Goal: Ask a question

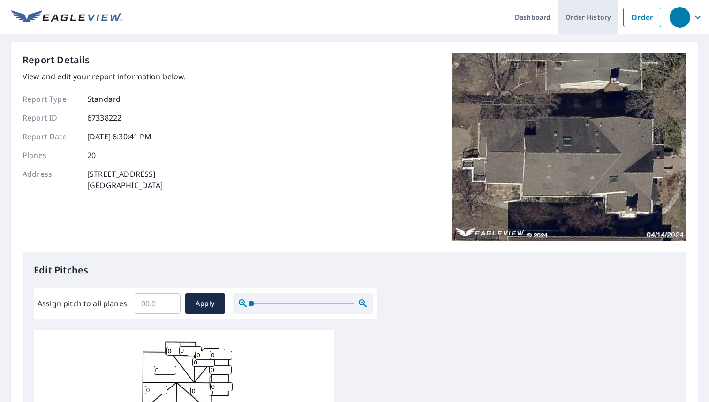
click at [576, 21] on link "Order History" at bounding box center [588, 17] width 60 height 34
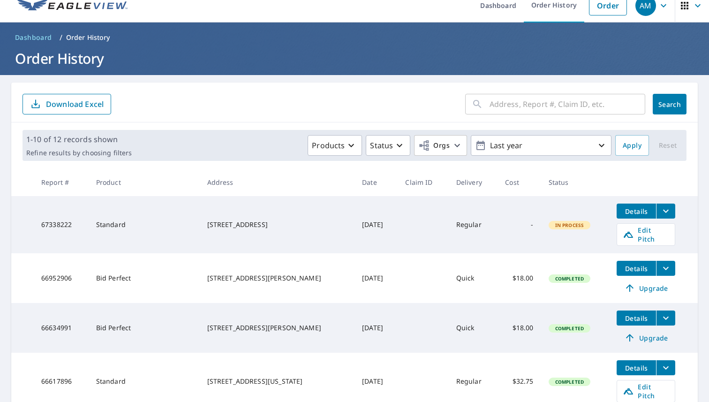
scroll to position [69, 0]
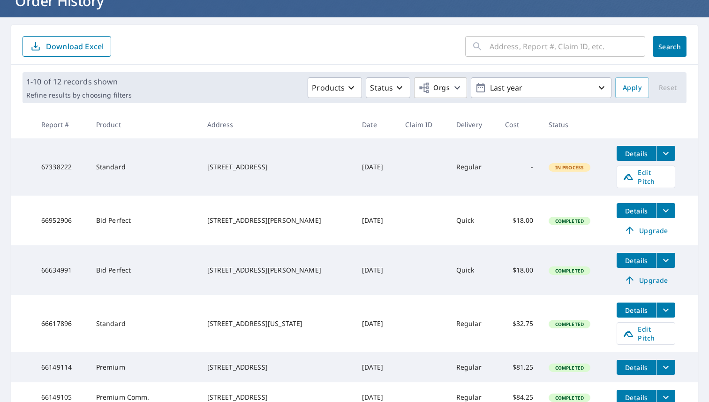
click at [660, 156] on icon "filesDropdownBtn-67338222" at bounding box center [665, 153] width 11 height 11
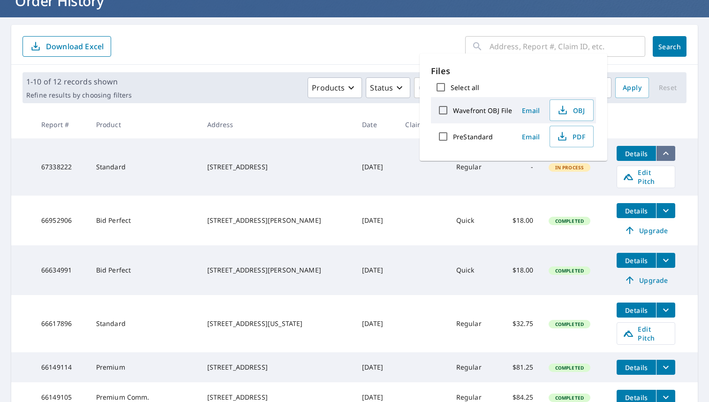
click at [660, 156] on icon "filesDropdownBtn-67338222" at bounding box center [665, 153] width 11 height 11
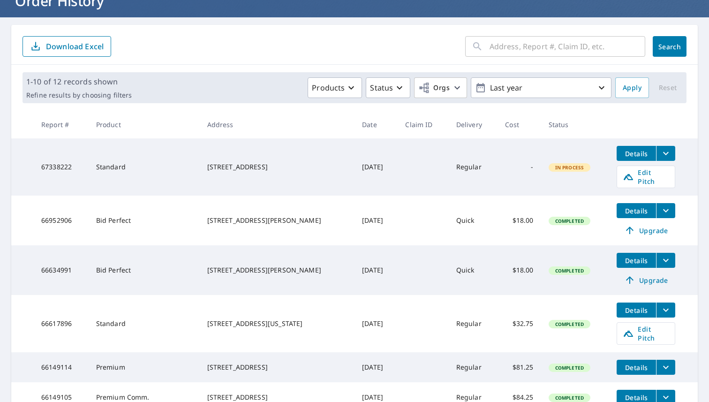
click at [626, 150] on span "Details" at bounding box center [636, 153] width 28 height 9
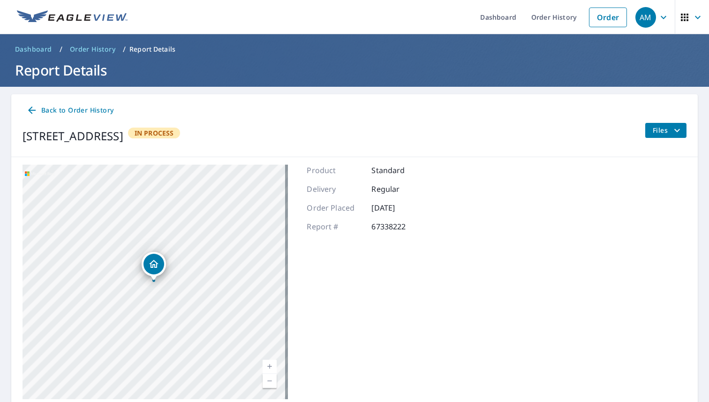
click at [675, 125] on button "Files" at bounding box center [666, 130] width 42 height 15
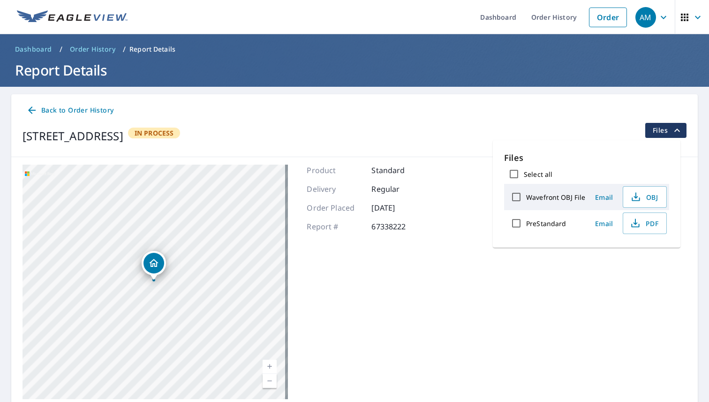
click at [516, 120] on div "Back to Order History 4940 Drew Ave S Minneapolis, MN 55410 In Process Files" at bounding box center [354, 125] width 686 height 63
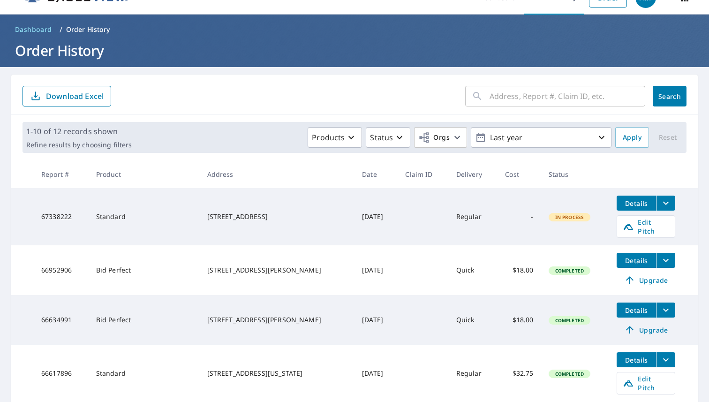
scroll to position [47, 0]
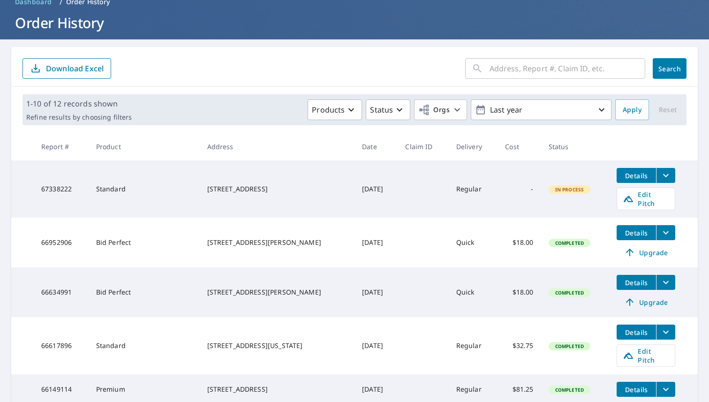
click at [230, 185] on div "[STREET_ADDRESS]" at bounding box center [277, 188] width 140 height 9
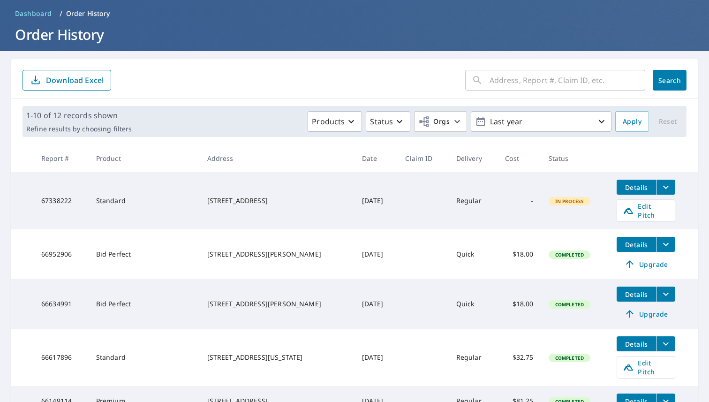
scroll to position [35, 0]
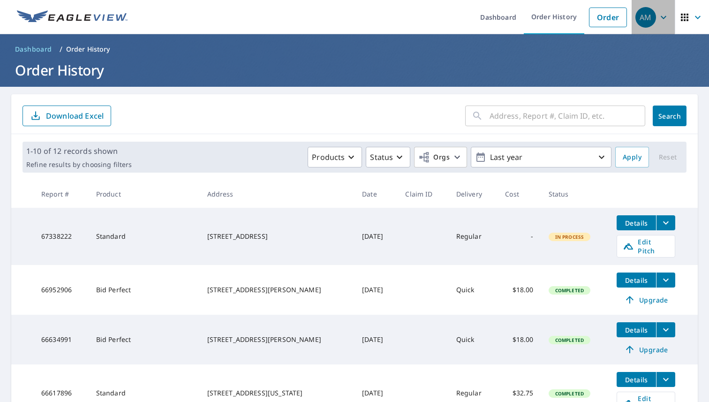
click at [659, 18] on icon "button" at bounding box center [663, 17] width 11 height 11
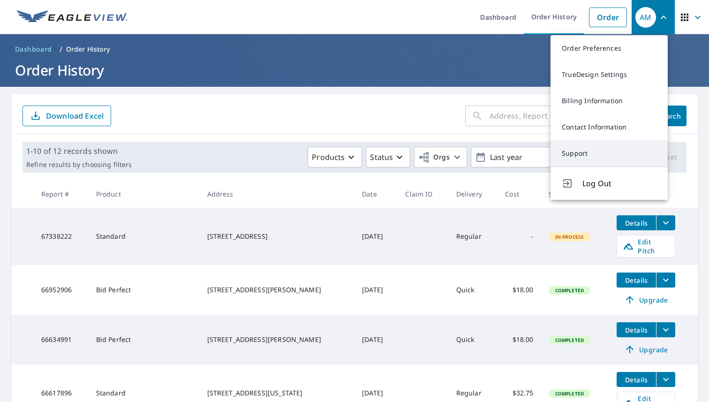
click at [606, 156] on link "Support" at bounding box center [608, 153] width 117 height 26
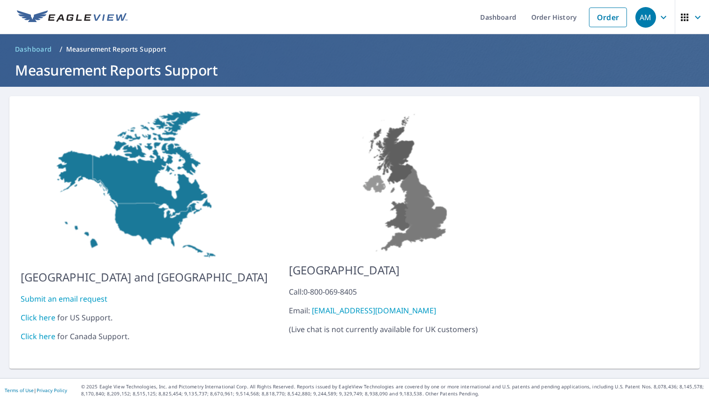
click at [35, 312] on link "Click here" at bounding box center [38, 317] width 35 height 10
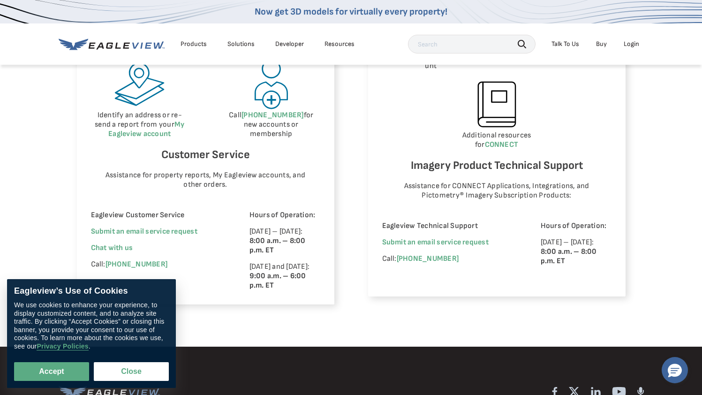
scroll to position [562, 0]
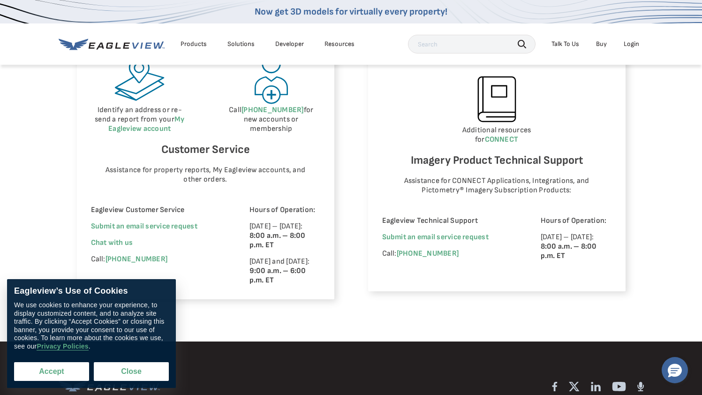
click at [53, 370] on button "Accept" at bounding box center [51, 371] width 75 height 19
checkbox input "true"
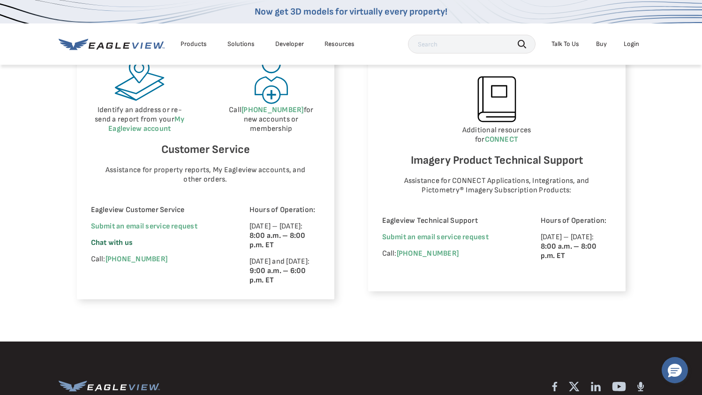
click at [113, 242] on span "Chat with us" at bounding box center [112, 242] width 42 height 9
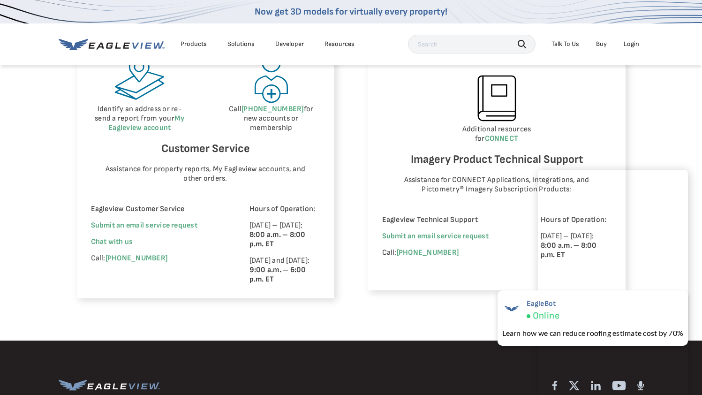
scroll to position [563, 0]
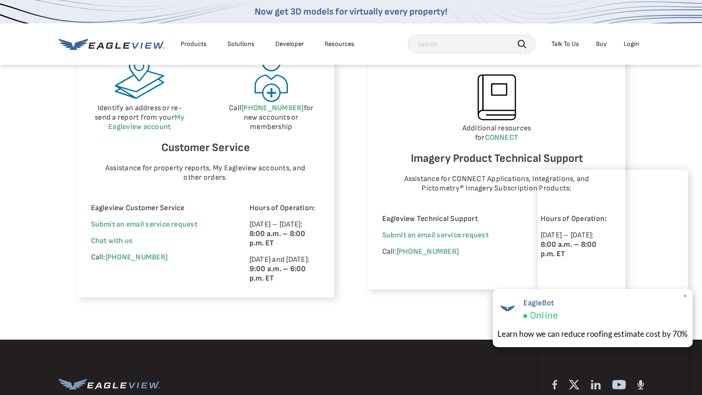
click at [685, 296] on span "×" at bounding box center [685, 296] width 5 height 10
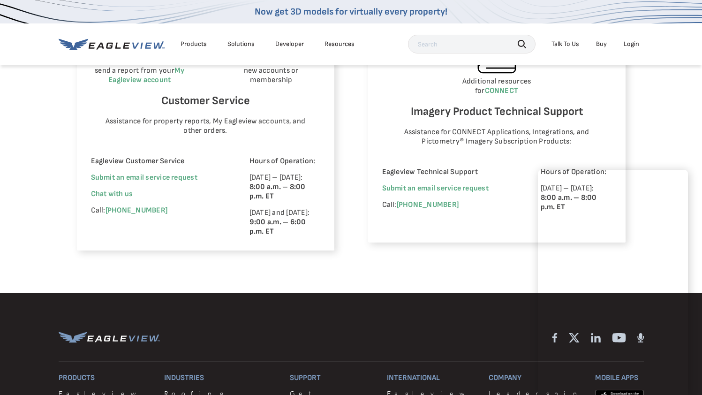
scroll to position [611, 0]
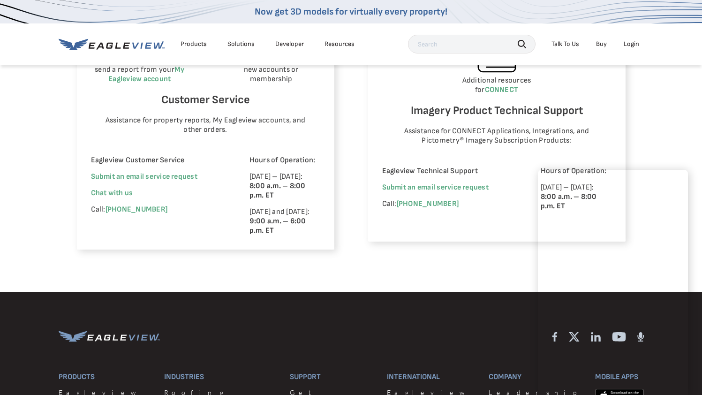
click at [663, 143] on div "Eagleview Property Reports Place a new order Check your report status in Order …" at bounding box center [351, 63] width 702 height 457
click at [664, 138] on div "Eagleview Property Reports Place a new order Check your report status in Order …" at bounding box center [351, 63] width 702 height 457
